Goal: Download file/media

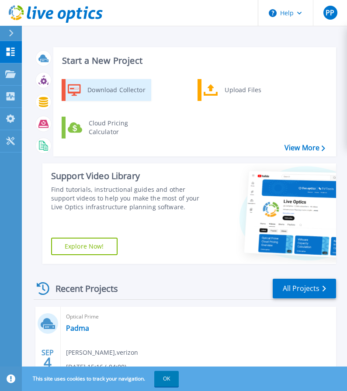
click at [125, 88] on div "Download Collector" at bounding box center [116, 89] width 66 height 17
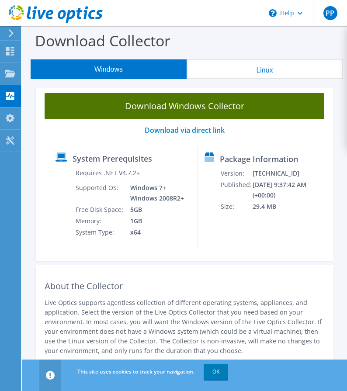
click at [179, 110] on link "Download Windows Collector" at bounding box center [185, 106] width 280 height 26
click at [223, 114] on link "Download Windows Collector" at bounding box center [185, 106] width 280 height 26
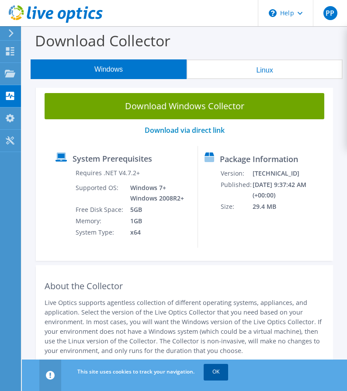
click at [220, 373] on link "OK" at bounding box center [216, 372] width 24 height 16
